Goal: Task Accomplishment & Management: Use online tool/utility

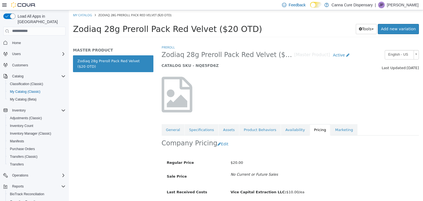
scroll to position [20, 0]
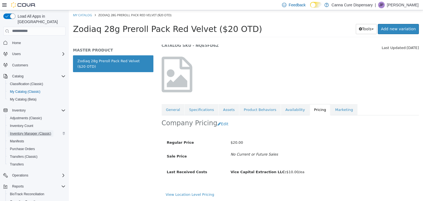
click at [18, 131] on span "Inventory Manager (Classic)" at bounding box center [30, 133] width 41 height 4
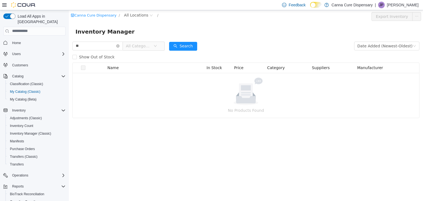
type input "*"
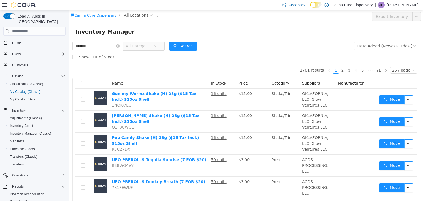
type input "*******"
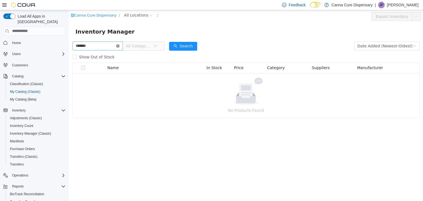
click at [119, 46] on icon "icon: close-circle" at bounding box center [117, 45] width 3 height 3
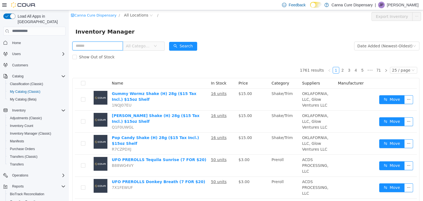
click at [110, 47] on input "text" at bounding box center [97, 45] width 50 height 9
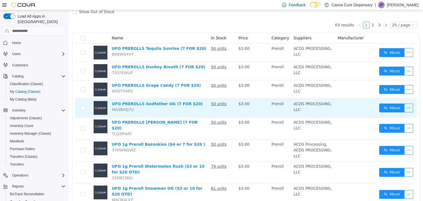
scroll to position [55, 0]
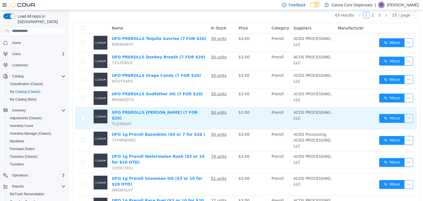
click at [404, 116] on button "button" at bounding box center [408, 118] width 9 height 9
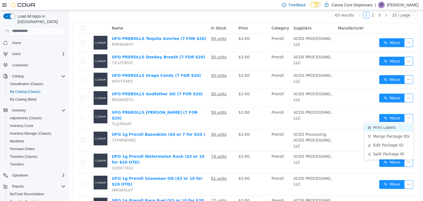
click at [391, 130] on li "Print Labels" at bounding box center [388, 127] width 49 height 9
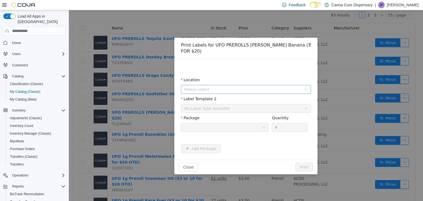
click at [199, 86] on span "Please select" at bounding box center [242, 89] width 117 height 6
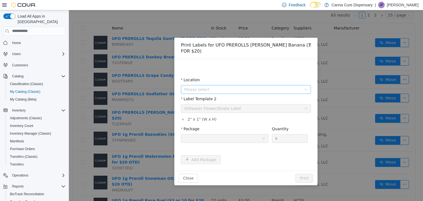
click at [212, 86] on span "Please select" at bounding box center [242, 89] width 117 height 6
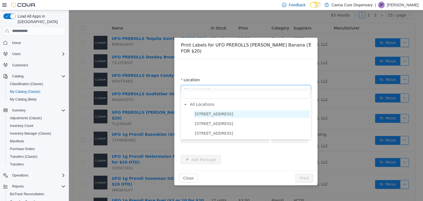
click at [212, 113] on span "[STREET_ADDRESS]" at bounding box center [214, 113] width 38 height 4
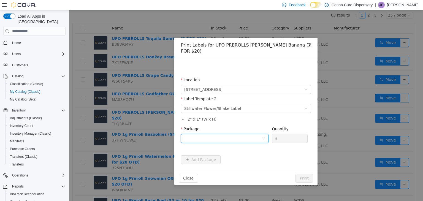
click at [226, 134] on div at bounding box center [222, 138] width 77 height 8
click at [230, 155] on li "1A40E0100018644000070759" at bounding box center [225, 152] width 88 height 9
click at [307, 174] on button "Print" at bounding box center [304, 177] width 18 height 9
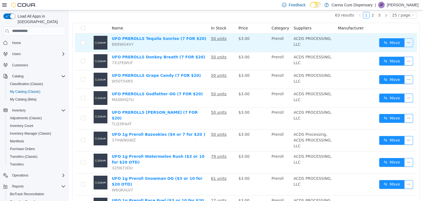
click at [404, 41] on button "button" at bounding box center [408, 42] width 9 height 9
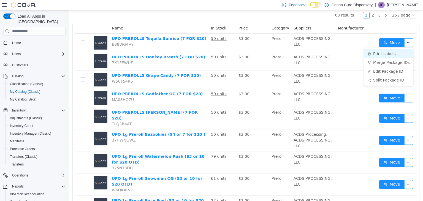
click at [397, 56] on li "Print Labels" at bounding box center [388, 53] width 49 height 9
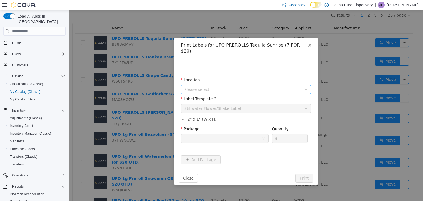
click at [225, 86] on span "Please select" at bounding box center [242, 89] width 117 height 6
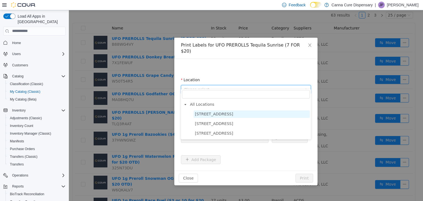
click at [222, 117] on span "[STREET_ADDRESS]" at bounding box center [251, 113] width 116 height 7
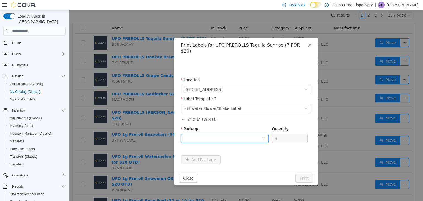
click at [213, 134] on div at bounding box center [222, 138] width 77 height 8
click at [220, 149] on li "1A40E0100018644000070784" at bounding box center [225, 152] width 88 height 9
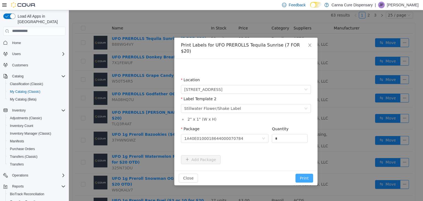
click at [304, 173] on button "Print" at bounding box center [304, 177] width 18 height 9
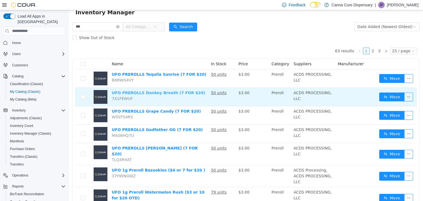
scroll to position [13, 0]
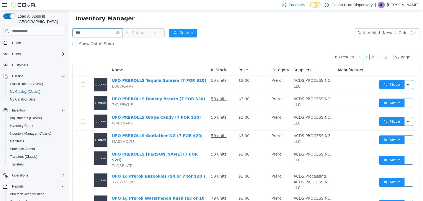
click at [109, 34] on input "***" at bounding box center [97, 32] width 50 height 9
type input "**********"
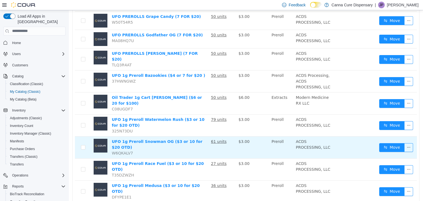
scroll to position [123, 0]
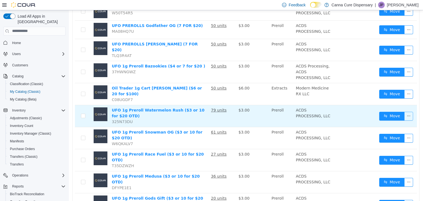
click at [407, 111] on button "button" at bounding box center [408, 115] width 9 height 9
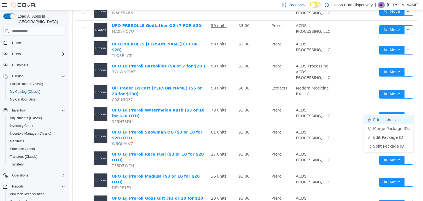
click at [375, 121] on li "Print Labels" at bounding box center [388, 119] width 49 height 9
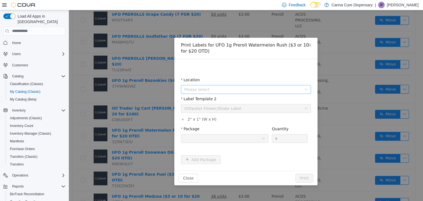
click at [217, 89] on span "Please select" at bounding box center [242, 89] width 117 height 6
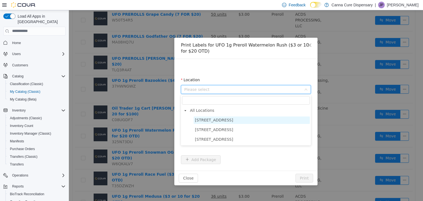
click at [217, 118] on span "[STREET_ADDRESS]" at bounding box center [214, 120] width 38 height 4
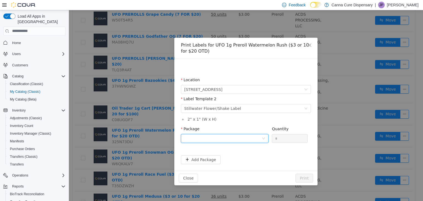
click at [218, 135] on div at bounding box center [222, 138] width 77 height 8
click at [228, 158] on strong "1A40E0100018644000070782" at bounding box center [216, 158] width 65 height 4
click at [310, 176] on button "Print" at bounding box center [304, 177] width 18 height 9
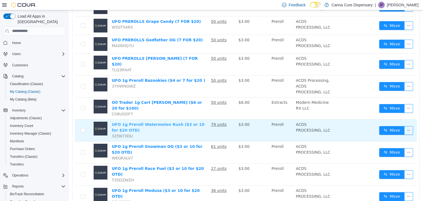
scroll to position [96, 0]
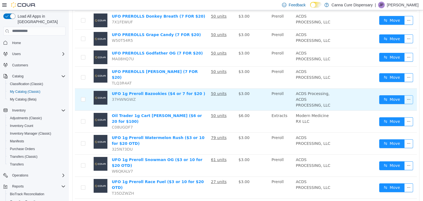
click at [405, 95] on button "button" at bounding box center [408, 99] width 9 height 9
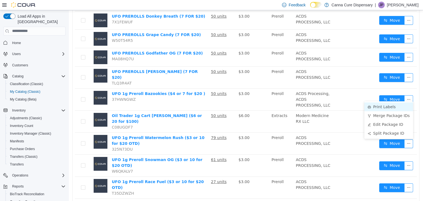
click at [396, 106] on li "Print Labels" at bounding box center [388, 106] width 49 height 9
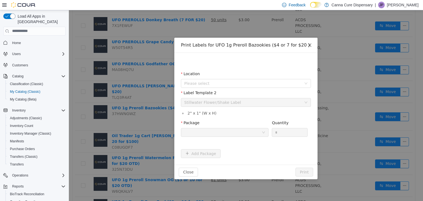
click at [312, 44] on span "Close" at bounding box center [309, 44] width 15 height 15
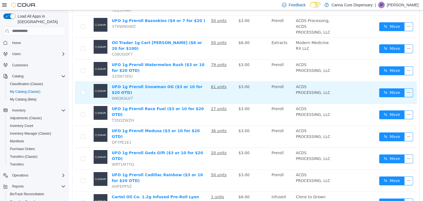
scroll to position [178, 0]
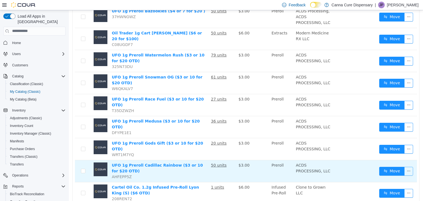
click at [404, 167] on button "button" at bounding box center [408, 171] width 9 height 9
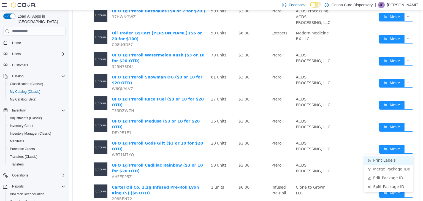
click at [388, 159] on li "Print Labels" at bounding box center [388, 159] width 49 height 9
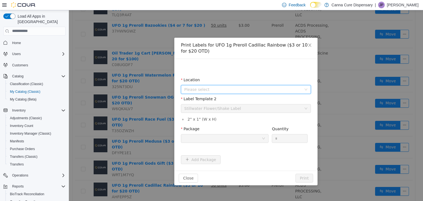
click at [213, 86] on span "Please select" at bounding box center [242, 89] width 117 height 6
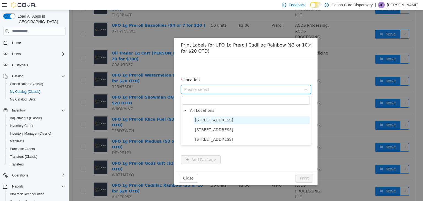
click at [217, 120] on span "[STREET_ADDRESS]" at bounding box center [214, 120] width 38 height 4
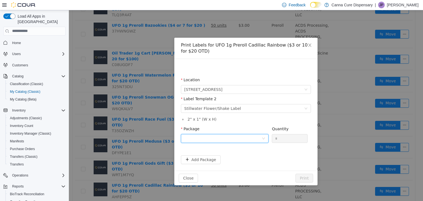
click at [216, 135] on div at bounding box center [222, 138] width 77 height 8
click at [225, 157] on strong "1A40E0100018644000070757" at bounding box center [216, 158] width 65 height 4
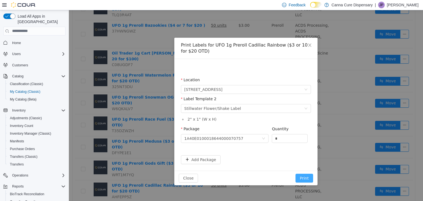
click at [309, 179] on button "Print" at bounding box center [304, 177] width 18 height 9
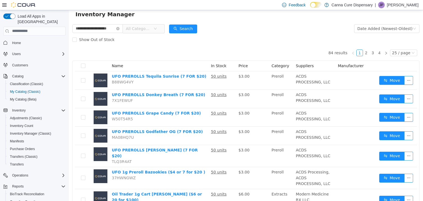
scroll to position [17, 0]
